Goal: Information Seeking & Learning: Learn about a topic

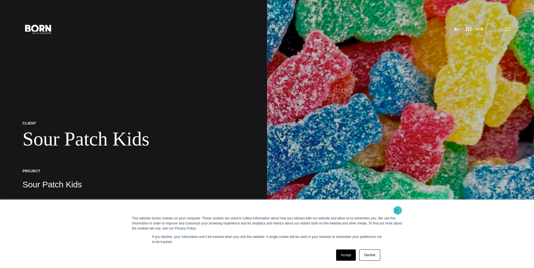
click at [398, 211] on link "×" at bounding box center [396, 210] width 7 height 5
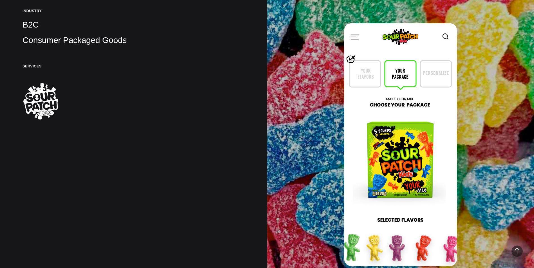
scroll to position [141, 0]
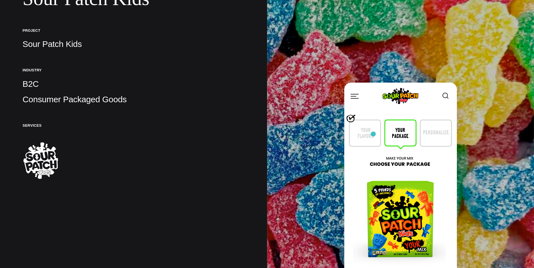
click at [373, 134] on img at bounding box center [400, 204] width 113 height 243
click at [392, 135] on img at bounding box center [400, 204] width 113 height 243
click at [397, 166] on img at bounding box center [400, 204] width 113 height 243
click at [398, 201] on img at bounding box center [400, 204] width 113 height 243
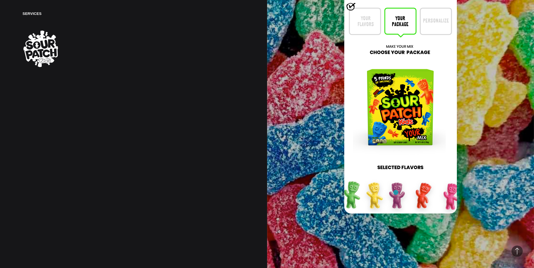
scroll to position [281, 0]
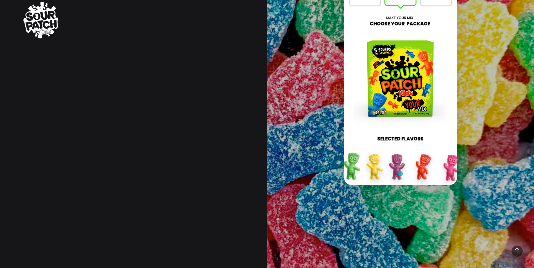
click at [400, 174] on img at bounding box center [400, 63] width 113 height 243
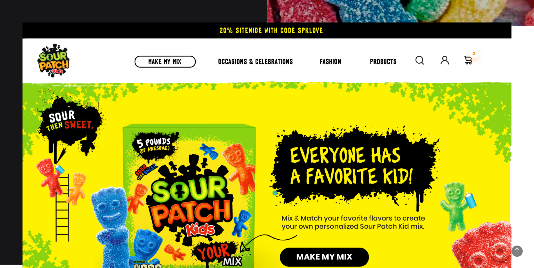
scroll to position [619, 0]
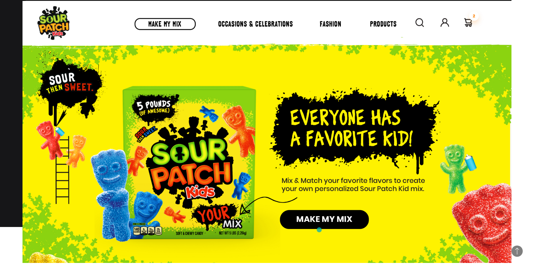
click at [319, 230] on img at bounding box center [267, 124] width 489 height 278
click at [319, 227] on img at bounding box center [267, 124] width 489 height 278
click at [164, 31] on img at bounding box center [267, 124] width 489 height 278
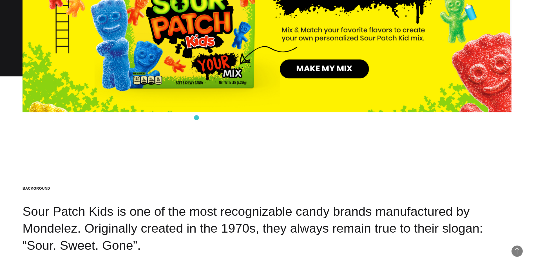
scroll to position [788, 0]
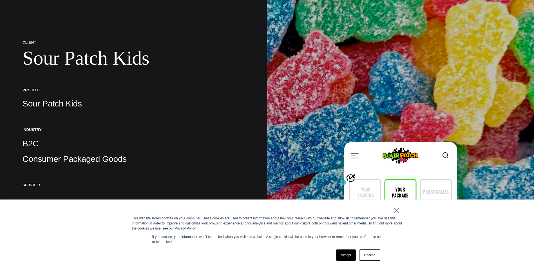
scroll to position [84, 0]
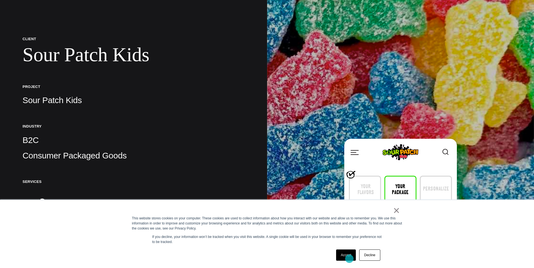
click at [349, 258] on link "Accept" at bounding box center [346, 255] width 20 height 11
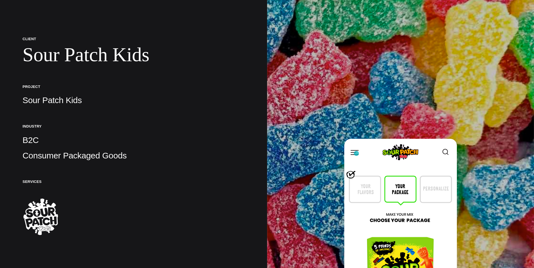
click at [356, 154] on img at bounding box center [400, 260] width 113 height 243
click at [357, 156] on img at bounding box center [400, 260] width 113 height 243
click at [444, 154] on img at bounding box center [400, 260] width 113 height 243
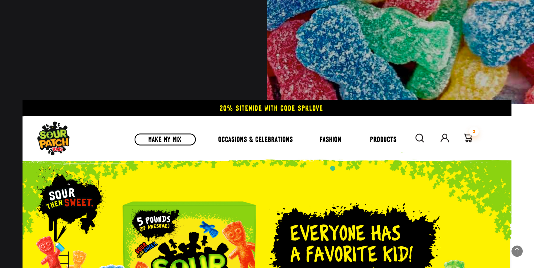
scroll to position [591, 0]
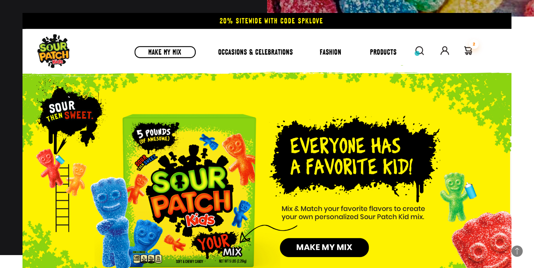
click at [417, 53] on img at bounding box center [267, 152] width 489 height 278
click at [420, 57] on img at bounding box center [267, 152] width 489 height 278
click at [454, 57] on img at bounding box center [267, 152] width 489 height 278
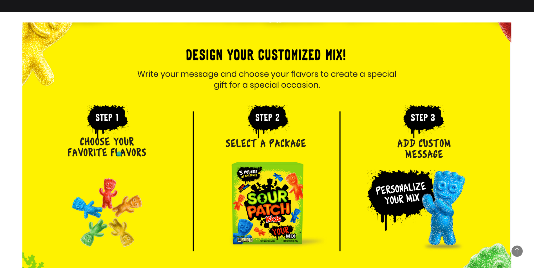
scroll to position [1435, 0]
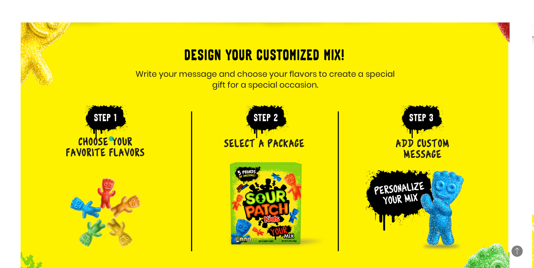
click at [111, 139] on img at bounding box center [265, 176] width 489 height 306
click at [109, 126] on img at bounding box center [265, 176] width 489 height 306
click at [280, 124] on img at bounding box center [265, 176] width 489 height 306
click at [274, 196] on img at bounding box center [265, 176] width 489 height 306
click at [437, 115] on img at bounding box center [265, 176] width 489 height 306
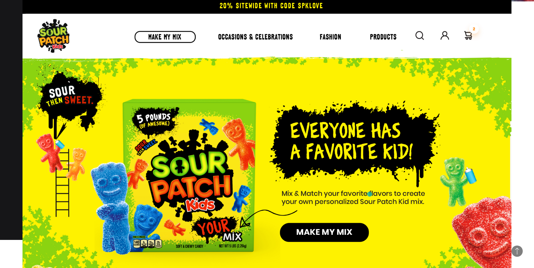
scroll to position [675, 0]
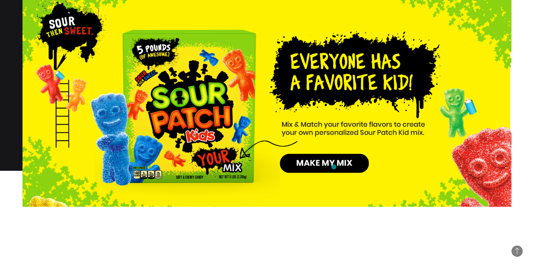
click at [334, 167] on img at bounding box center [267, 68] width 489 height 278
